Goal: Find specific page/section: Find specific page/section

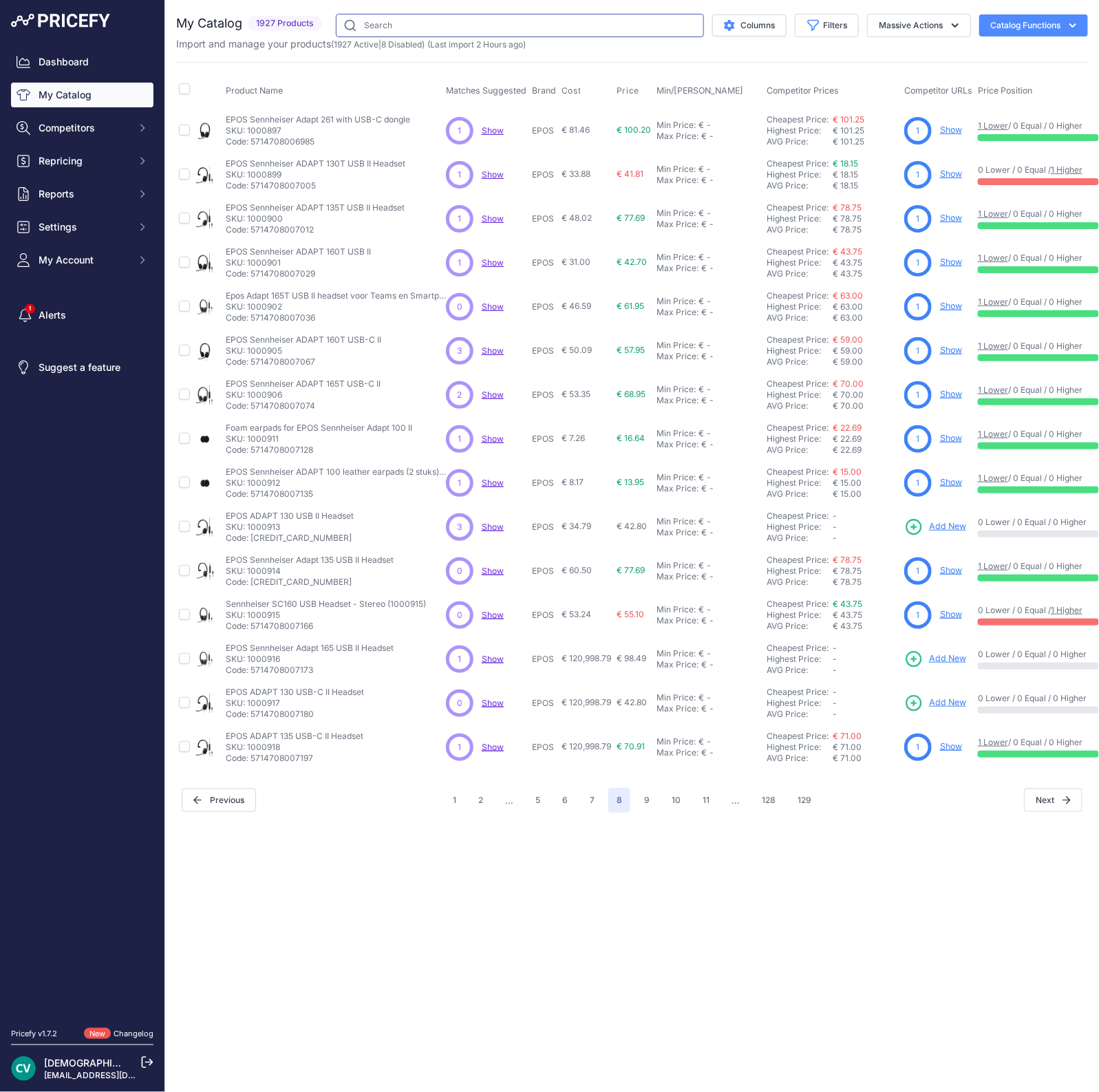
click at [426, 28] on input "text" at bounding box center [520, 26] width 368 height 24
type input "t46u"
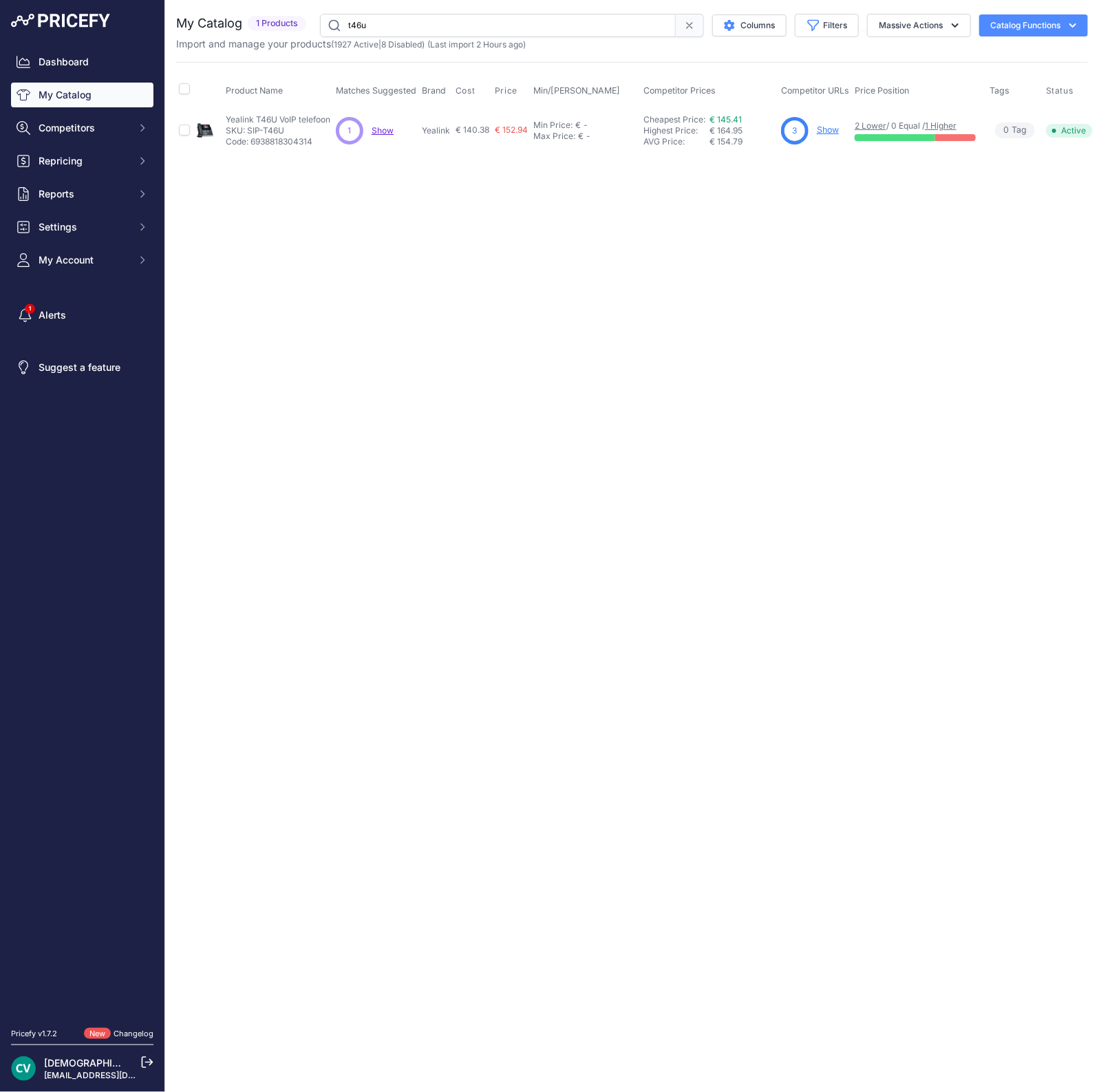
click at [953, 122] on link "1 Higher" at bounding box center [940, 126] width 32 height 10
click at [463, 356] on div "Close You are not connected to the internet. t46u" at bounding box center [632, 546] width 934 height 1092
click at [475, 348] on div "Close You are not connected to the internet. t46u" at bounding box center [632, 546] width 934 height 1092
click at [543, 464] on div "Close You are not connected to the internet. t46u" at bounding box center [632, 546] width 934 height 1092
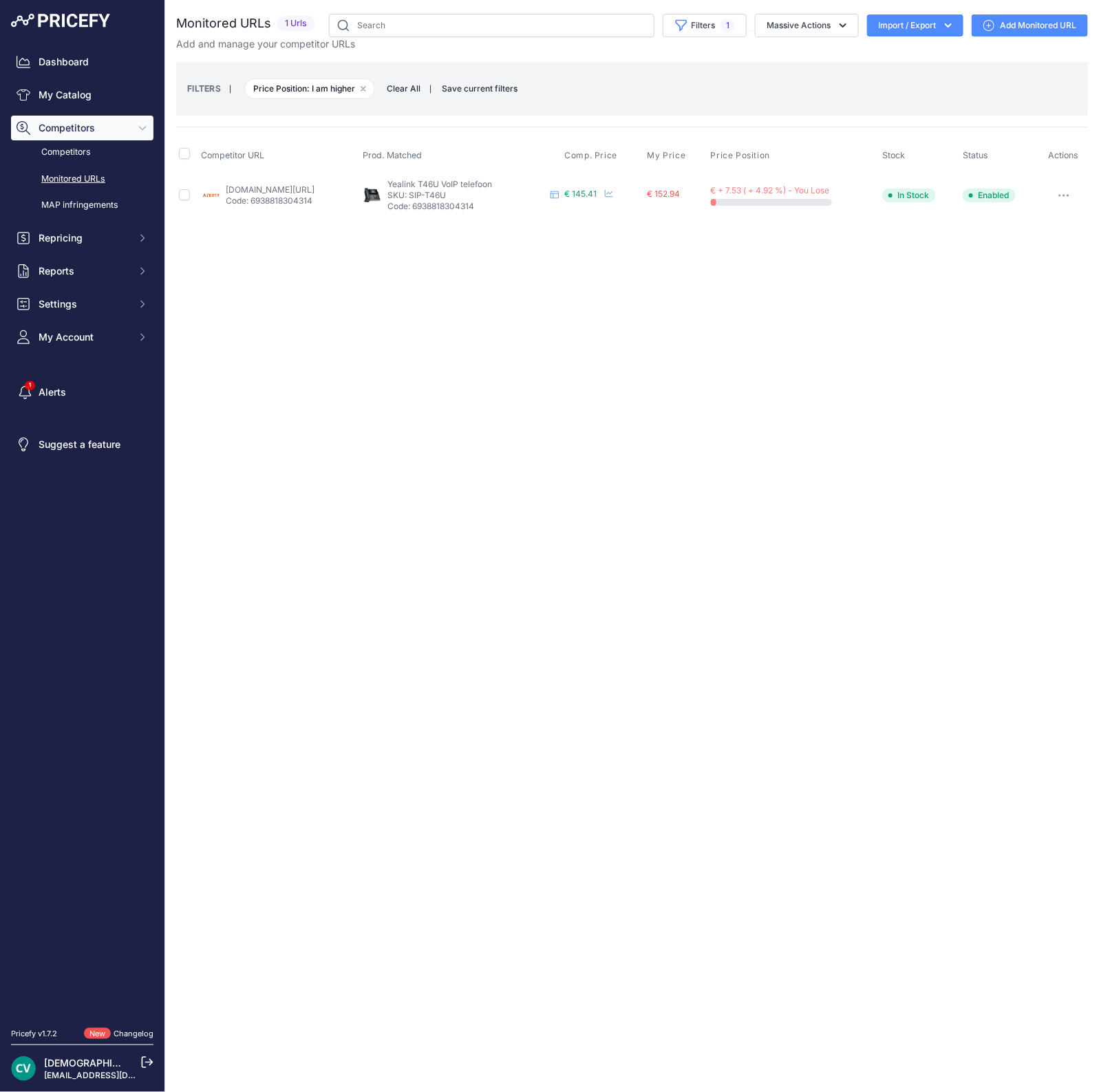
click at [315, 187] on link "[DOMAIN_NAME][URL]" at bounding box center [271, 190] width 89 height 10
